Goal: Find contact information: Find contact information

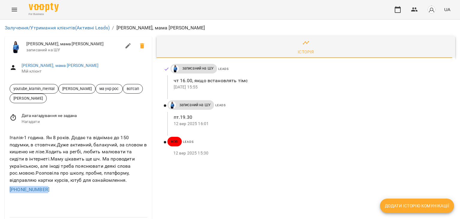
drag, startPoint x: 60, startPoint y: 191, endPoint x: 1, endPoint y: 186, distance: 58.9
copy link "[PHONE_NUMBER]"
click at [22, 38] on div "[PERSON_NAME], мама [PERSON_NAME] записаний на ШУ" at bounding box center [78, 47] width 147 height 22
drag, startPoint x: 37, startPoint y: 45, endPoint x: 60, endPoint y: 46, distance: 22.5
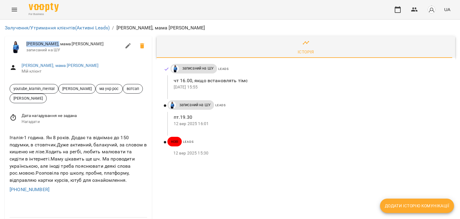
click at [60, 46] on span "[PERSON_NAME], мама [PERSON_NAME]" at bounding box center [73, 44] width 95 height 6
copy span "[PERSON_NAME], мама [PERSON_NAME]"
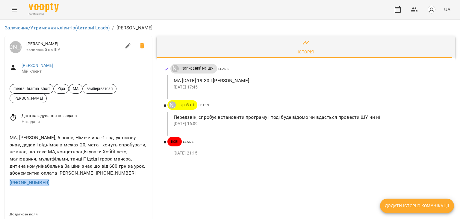
drag, startPoint x: 62, startPoint y: 191, endPoint x: 0, endPoint y: 185, distance: 62.5
copy link "+380504628528"
click at [54, 170] on div "МА, Вікторія, 6 років, Німеччина -1 год, укр мову знає, додає і віднімає в межа…" at bounding box center [78, 155] width 140 height 45
